Goal: Task Accomplishment & Management: Complete application form

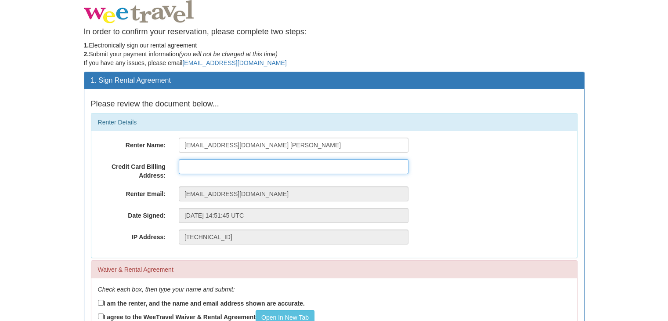
click at [270, 164] on input "text" at bounding box center [294, 166] width 230 height 15
type input "[STREET_ADDRESS]"
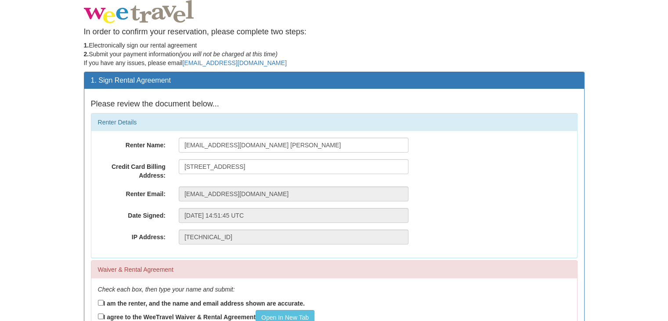
click at [444, 188] on div "Renter Email: [EMAIL_ADDRESS][DOMAIN_NAME]" at bounding box center [334, 193] width 486 height 15
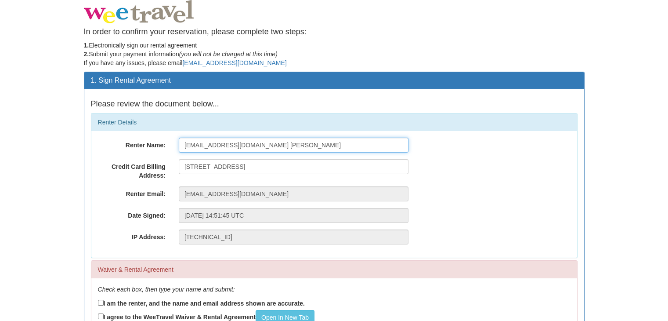
drag, startPoint x: 275, startPoint y: 143, endPoint x: 39, endPoint y: 141, distance: 236.8
click at [39, 141] on body "In order to confirm your reservation, please complete two steps: 1. Electronica…" at bounding box center [334, 240] width 668 height 481
type input "Tania Nieto"
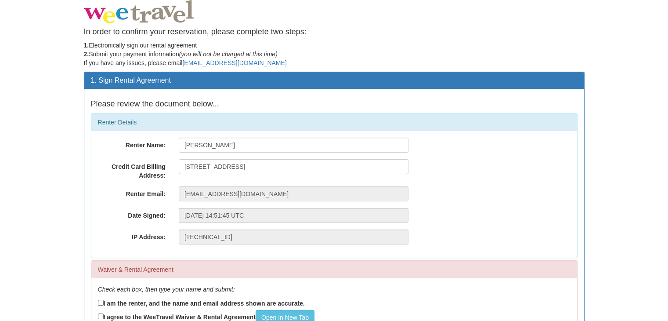
click at [515, 163] on div "Credit Card Billing Address: 1001 30th street" at bounding box center [334, 169] width 486 height 21
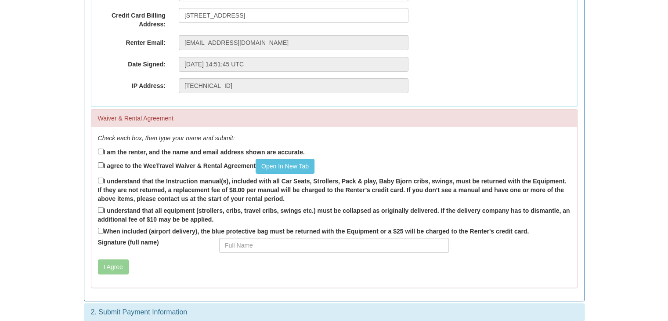
scroll to position [160, 0]
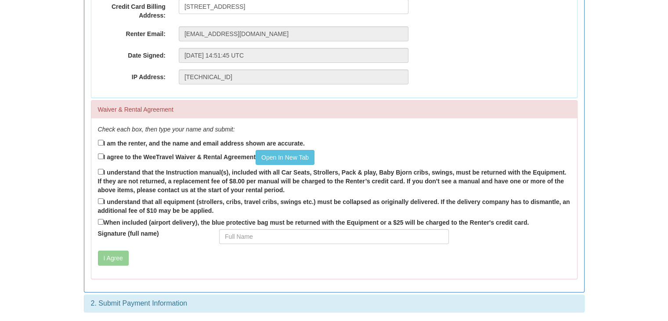
click at [103, 142] on label "I am the renter, and the name and email address shown are accurate." at bounding box center [201, 143] width 207 height 10
click at [103, 142] on input "I am the renter, and the name and email address shown are accurate." at bounding box center [101, 143] width 6 height 6
checkbox input "true"
click at [292, 154] on link "Open In New Tab" at bounding box center [285, 157] width 59 height 15
click at [101, 157] on input "I agree to the WeeTravel Waiver & Rental Agreement Open In New Tab" at bounding box center [101, 156] width 6 height 6
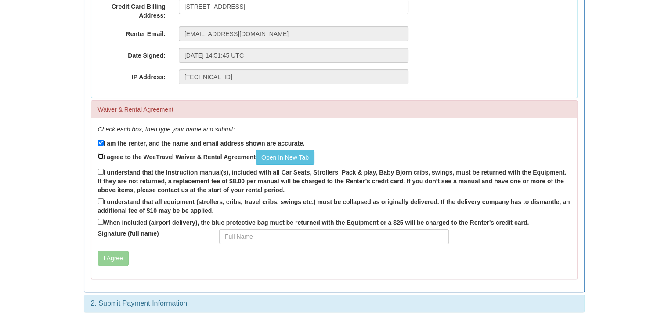
checkbox input "true"
click at [100, 174] on label "I understand that the Instruction manual(s), included with all Car Seats, Strol…" at bounding box center [334, 180] width 473 height 27
click at [100, 174] on input "I understand that the Instruction manual(s), included with all Car Seats, Strol…" at bounding box center [101, 172] width 6 height 6
checkbox input "true"
click at [98, 202] on input "I understand that all equipment (strollers, cribs, travel cribs, swings etc.) m…" at bounding box center [101, 201] width 6 height 6
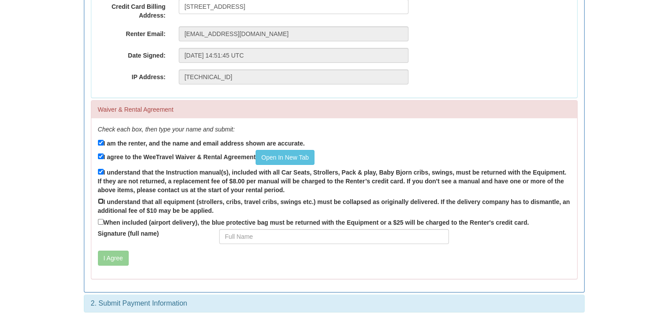
checkbox input "true"
click at [102, 224] on input "When included (airport delivery), the blue protective bag must be returned with…" at bounding box center [101, 222] width 6 height 6
checkbox input "true"
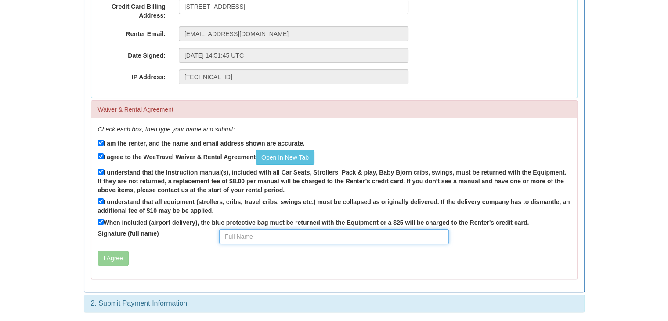
drag, startPoint x: 275, startPoint y: 236, endPoint x: 269, endPoint y: 240, distance: 6.7
click at [275, 236] on input "Signature (full name)" at bounding box center [334, 236] width 230 height 15
type input "Tania Nieto"
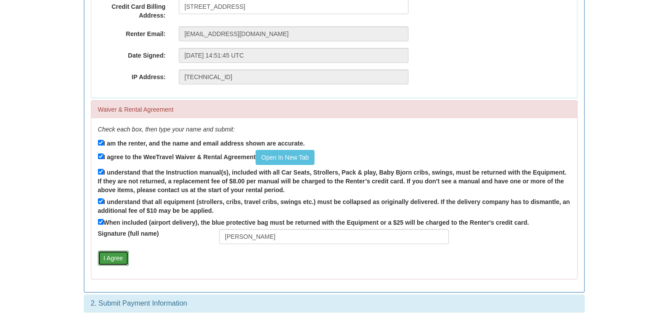
click at [111, 262] on button "I Agree" at bounding box center [113, 257] width 31 height 15
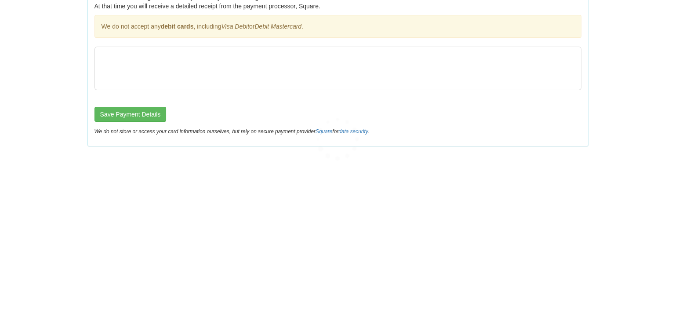
scroll to position [0, 0]
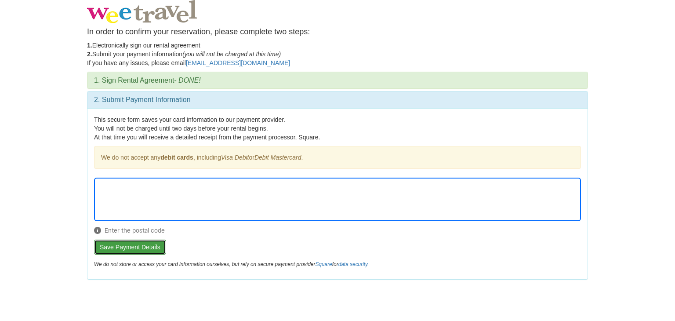
click at [130, 246] on button "Save Payment Details" at bounding box center [130, 246] width 72 height 15
